Goal: Information Seeking & Learning: Learn about a topic

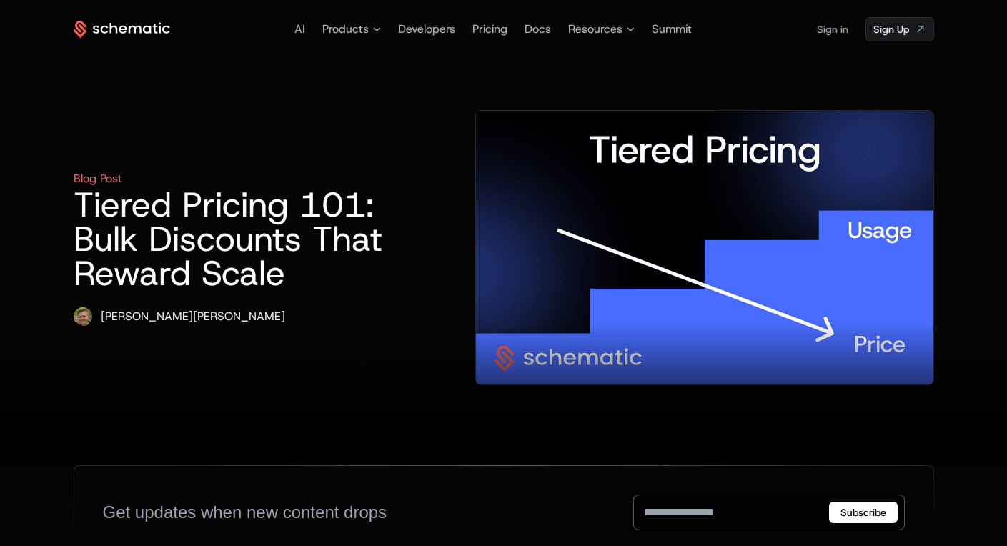
click at [249, 200] on h1 "Tiered Pricing 101: Bulk Discounts That Reward Scale" at bounding box center [229, 238] width 310 height 103
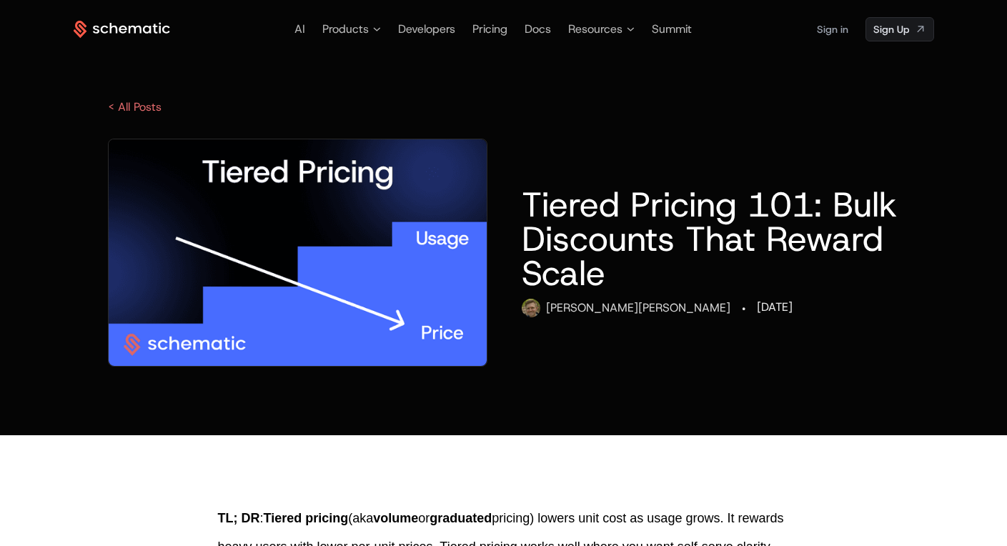
click at [370, 114] on div "< All Posts" at bounding box center [504, 107] width 860 height 17
click at [139, 101] on link "< All Posts" at bounding box center [135, 106] width 54 height 15
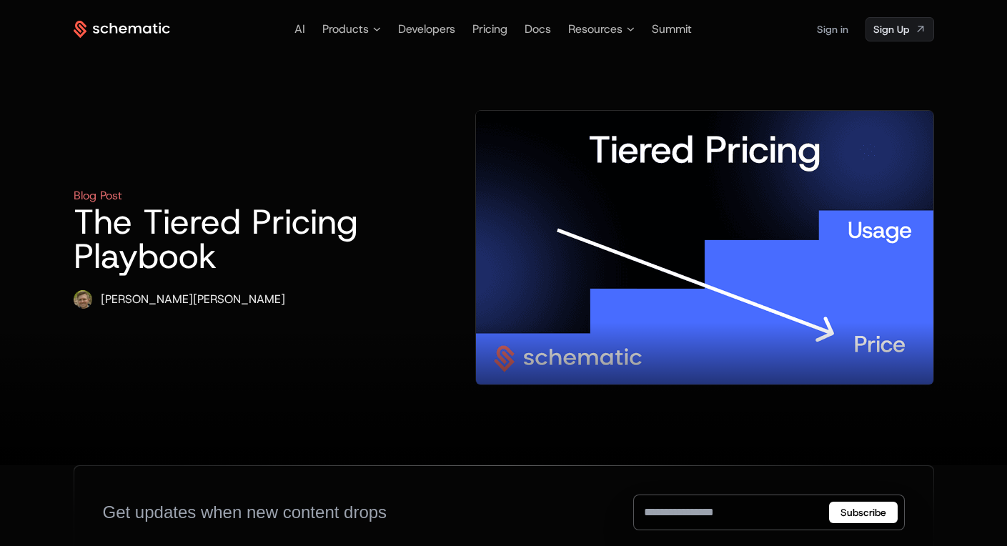
click at [254, 216] on h1 "The Tiered Pricing Playbook" at bounding box center [229, 238] width 310 height 69
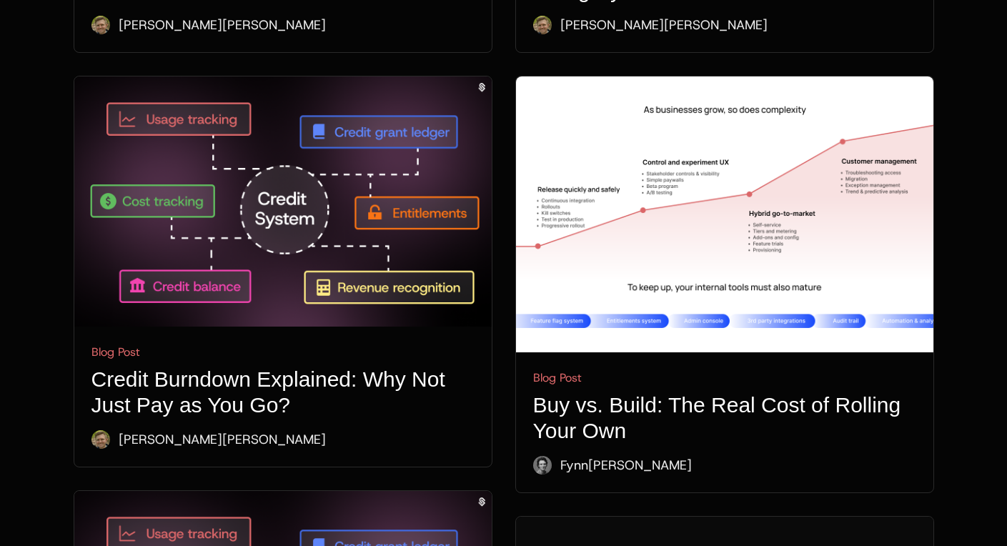
scroll to position [987, 0]
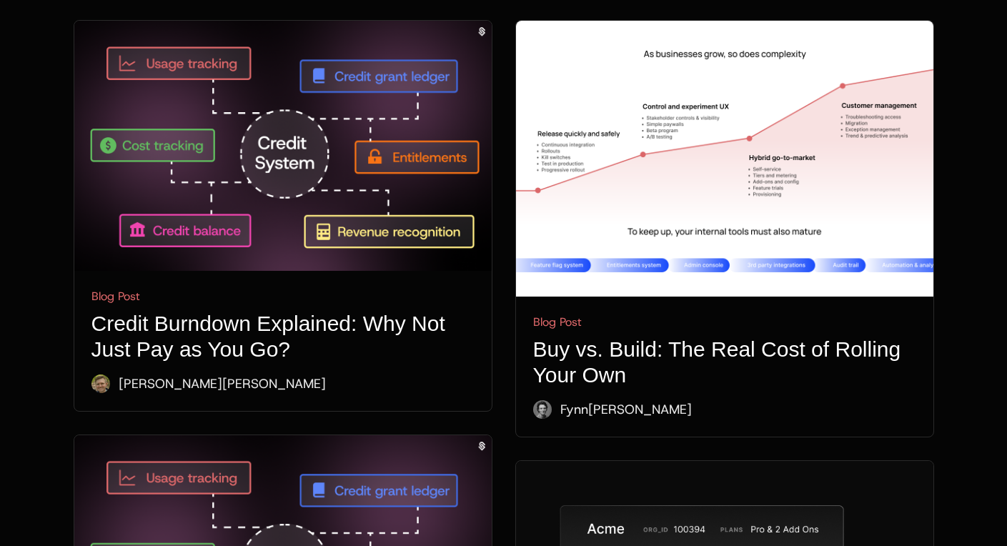
click at [442, 263] on img at bounding box center [282, 145] width 417 height 249
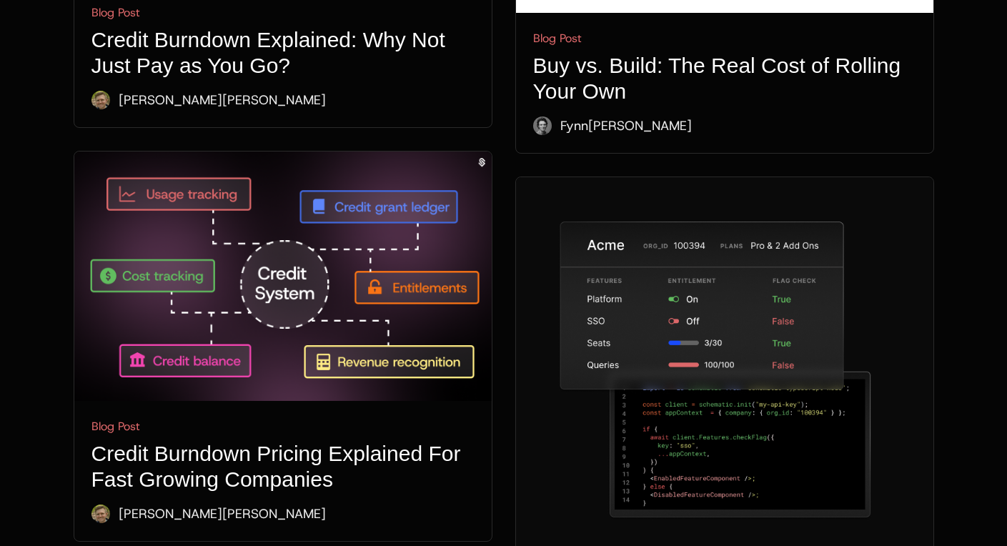
scroll to position [1406, 0]
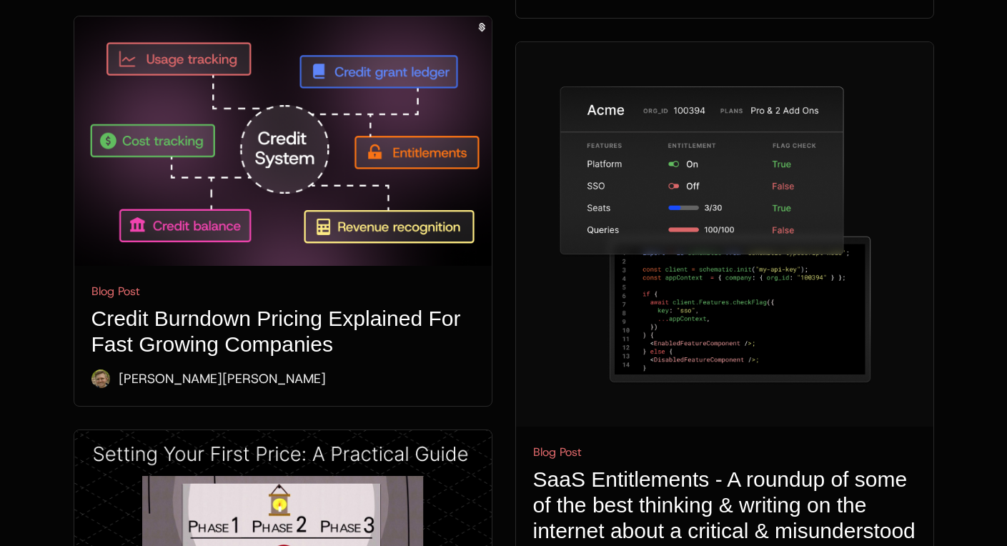
click at [245, 248] on img at bounding box center [282, 140] width 417 height 249
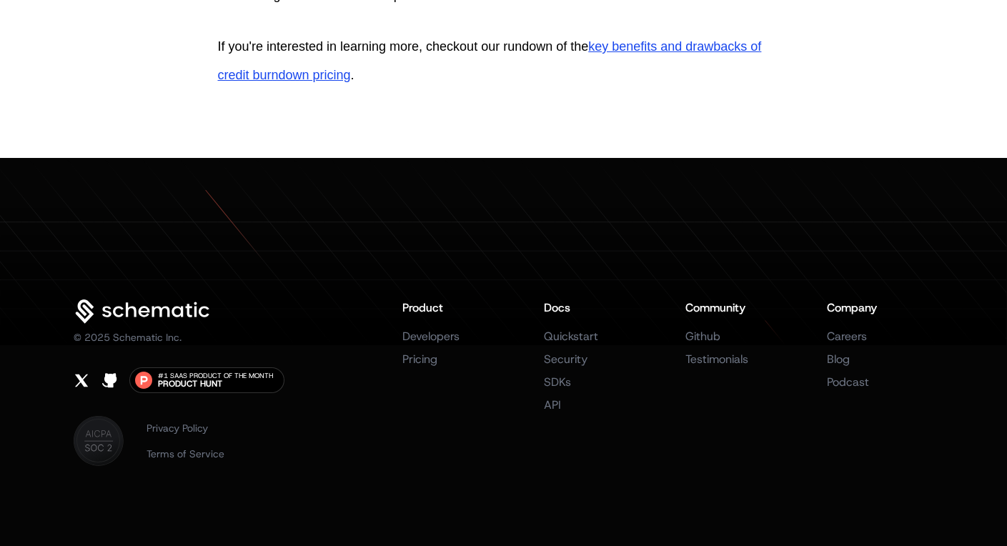
scroll to position [1826, 0]
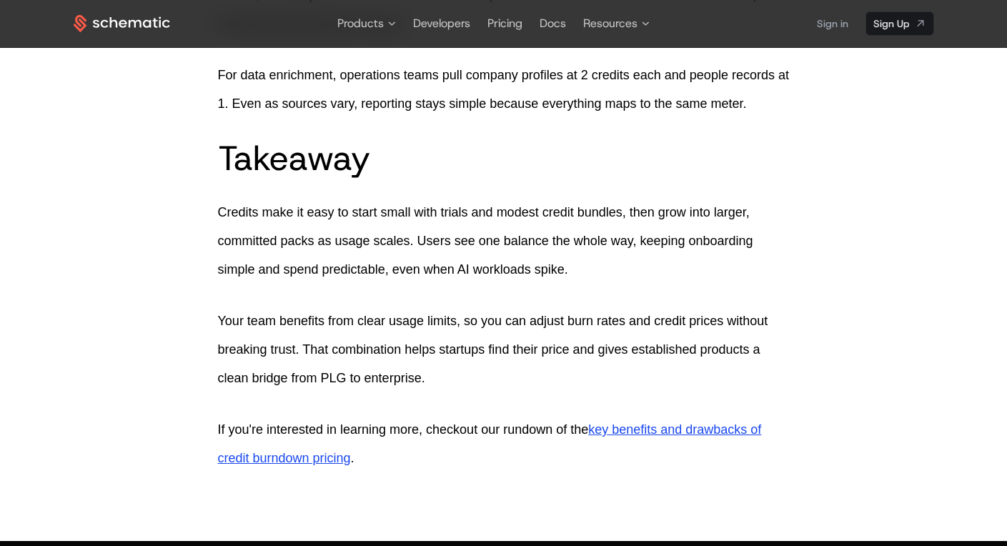
click at [383, 205] on p "Credits make it easy to start small with trials and modest credit bundles, then…" at bounding box center [504, 241] width 572 height 86
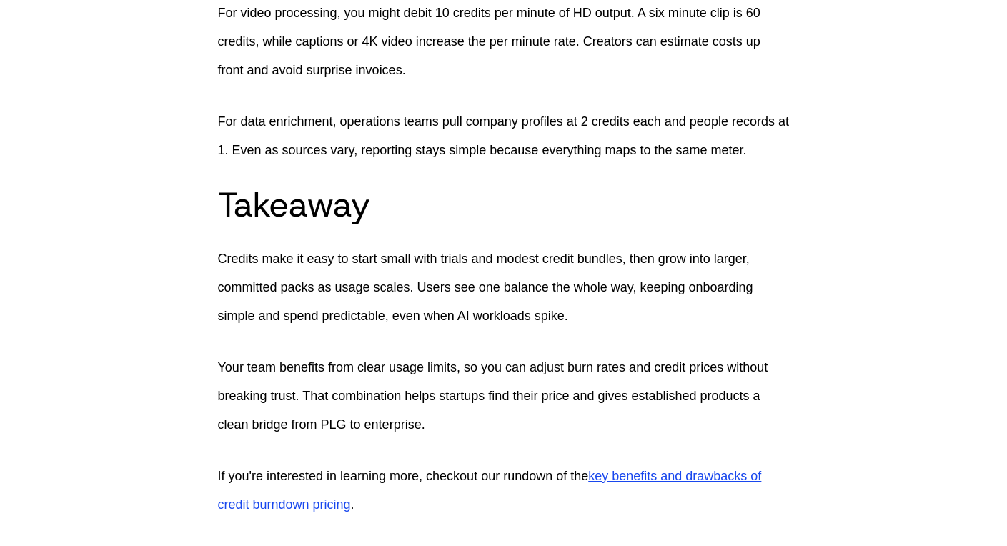
scroll to position [1817, 0]
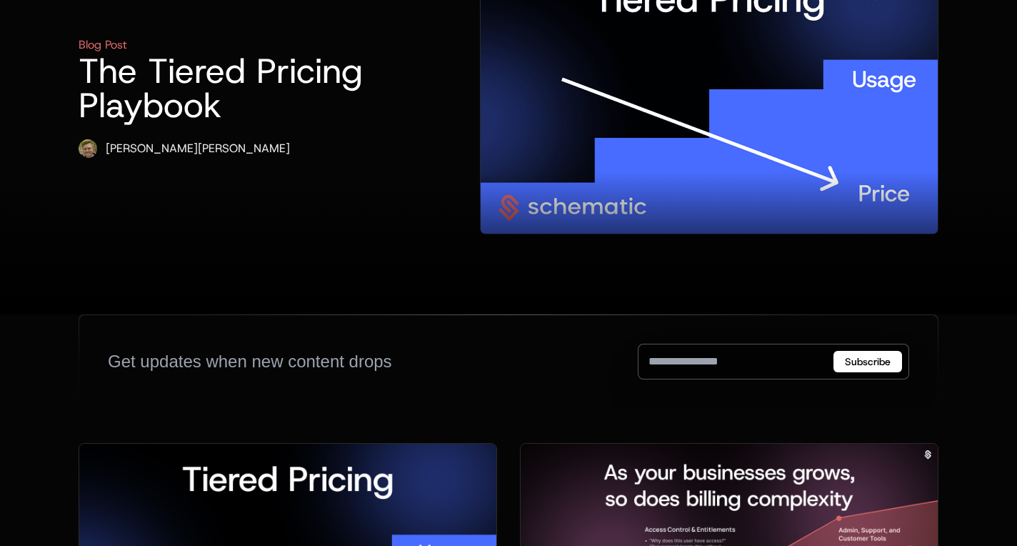
scroll to position [162, 0]
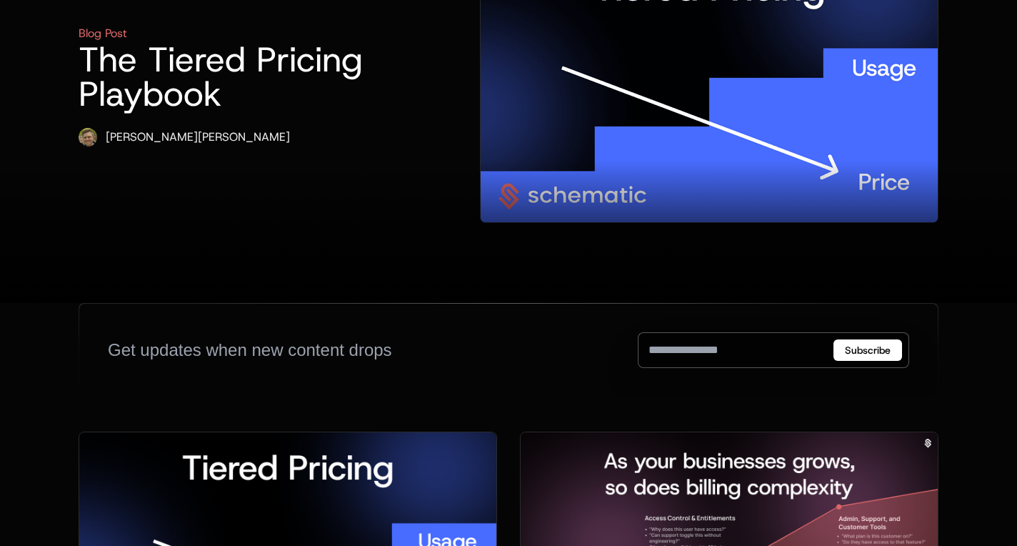
click at [759, 161] on div at bounding box center [508, 231] width 1017 height 143
click at [787, 160] on div at bounding box center [508, 231] width 1017 height 143
click at [824, 49] on img at bounding box center [709, 86] width 457 height 274
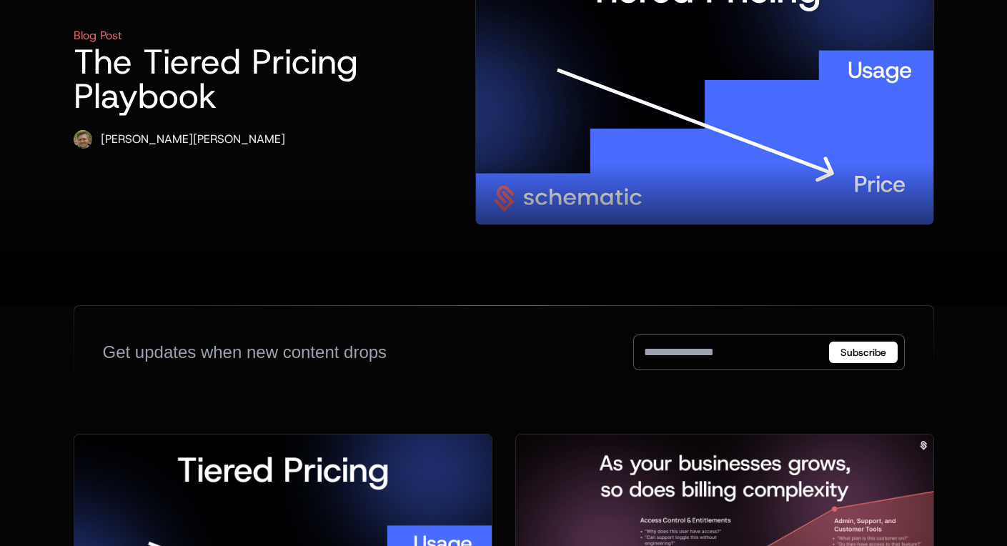
scroll to position [58, 0]
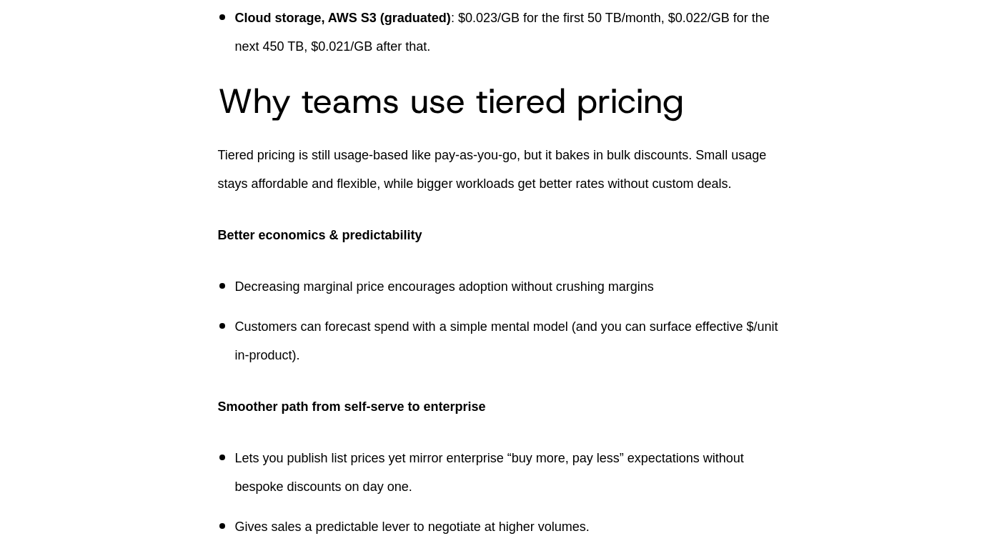
scroll to position [1424, 0]
